Goal: Information Seeking & Learning: Learn about a topic

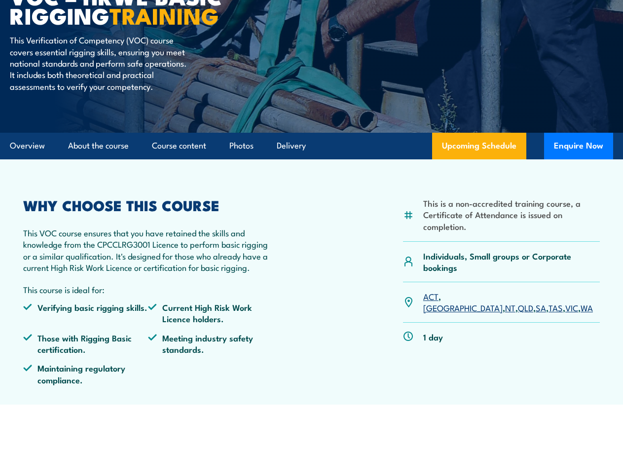
scroll to position [148, 0]
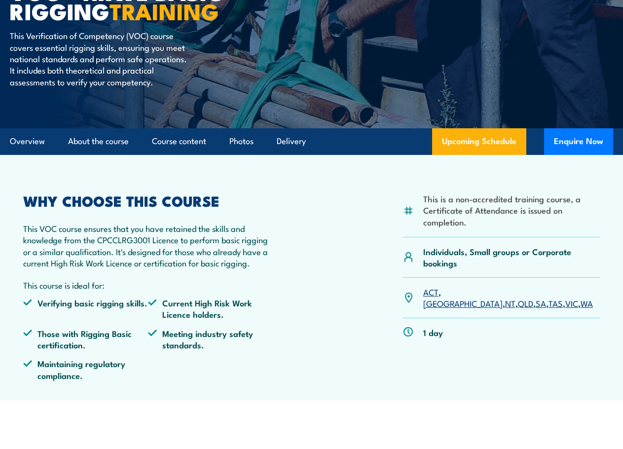
click at [518, 297] on link "QLD" at bounding box center [525, 303] width 15 height 12
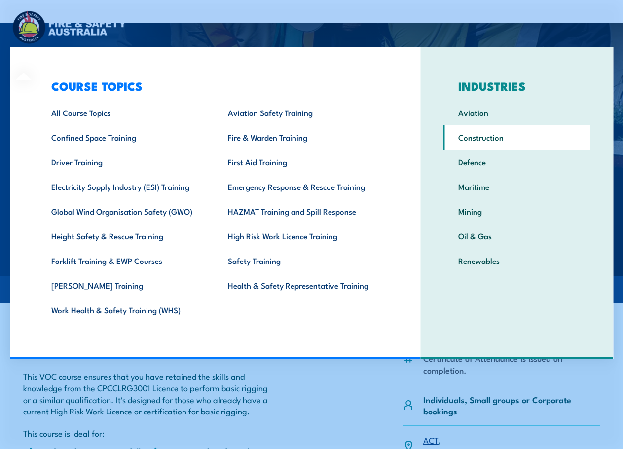
click at [491, 140] on link "Construction" at bounding box center [516, 137] width 147 height 25
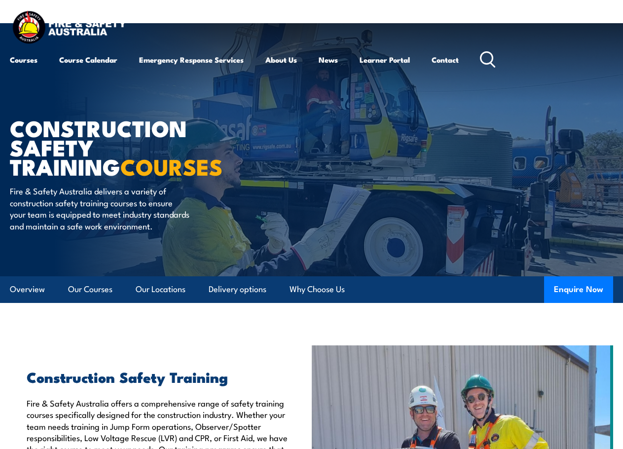
click at [499, 57] on div "Courses Course Calendar Emergency Response Services Services Overview Emergency…" at bounding box center [311, 40] width 603 height 63
click at [493, 58] on icon at bounding box center [488, 59] width 16 height 16
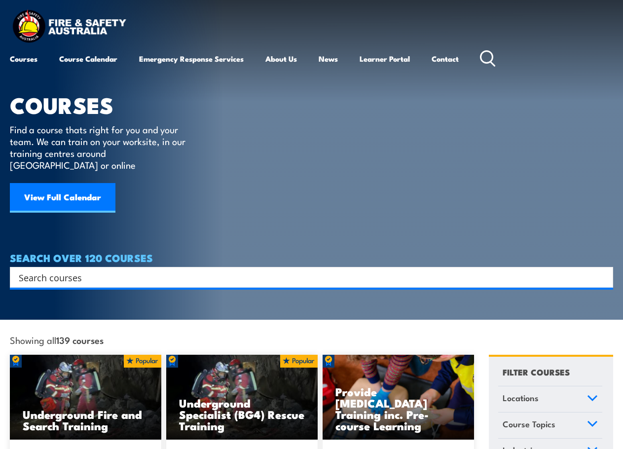
click at [118, 270] on input "Search input" at bounding box center [305, 277] width 572 height 15
type input "VOC"
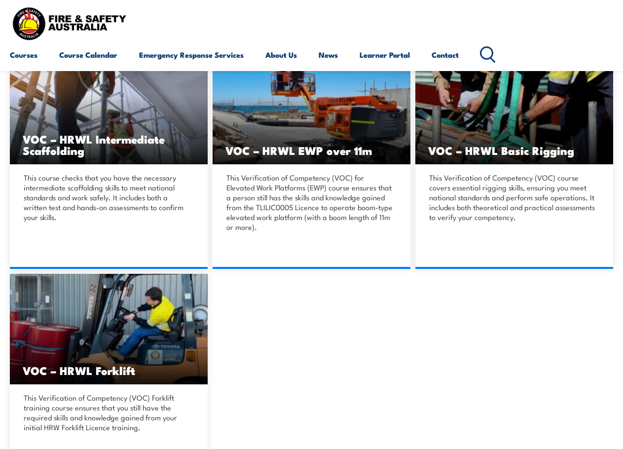
scroll to position [444, 0]
